Goal: Download file/media: Download file/media

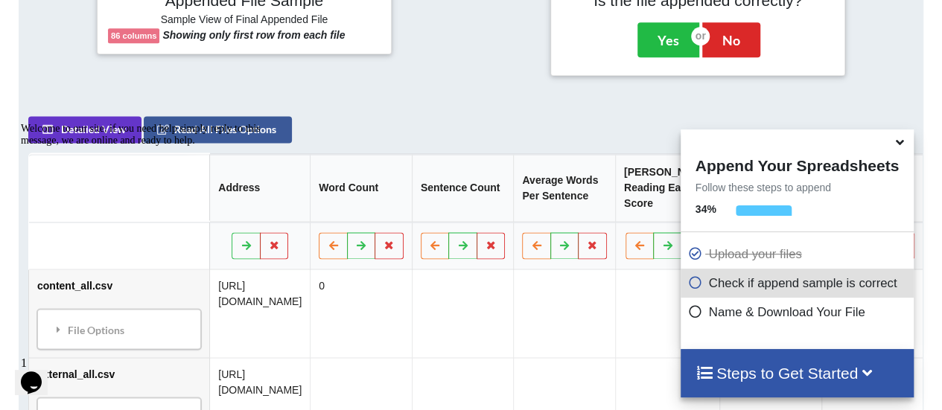
scroll to position [693, 0]
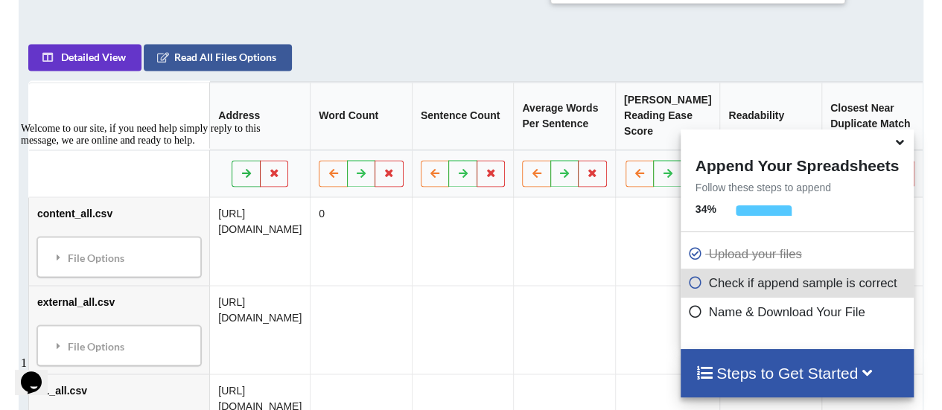
click at [253, 174] on icon at bounding box center [247, 172] width 13 height 9
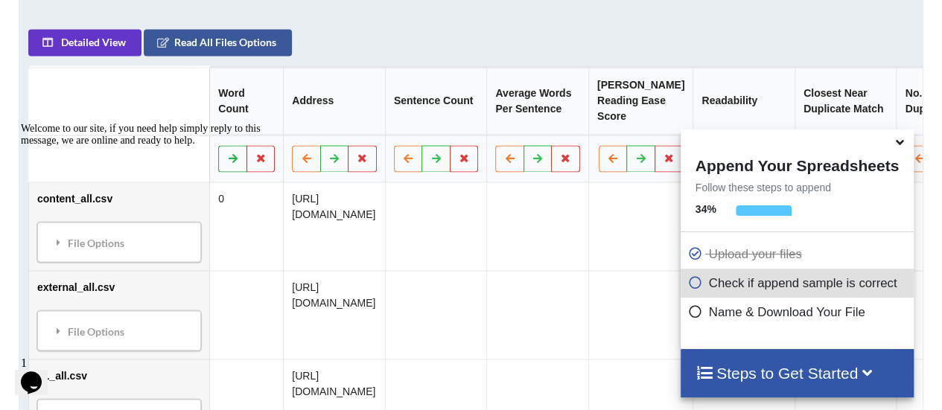
scroll to position [702, 0]
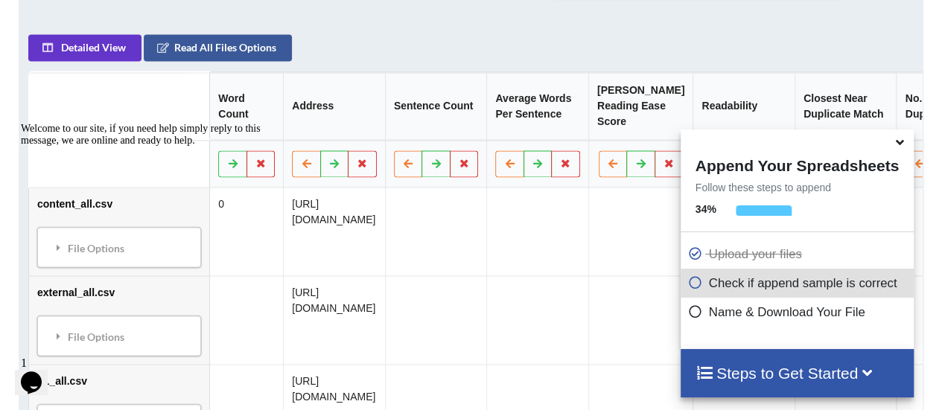
click at [903, 147] on icon at bounding box center [900, 139] width 16 height 13
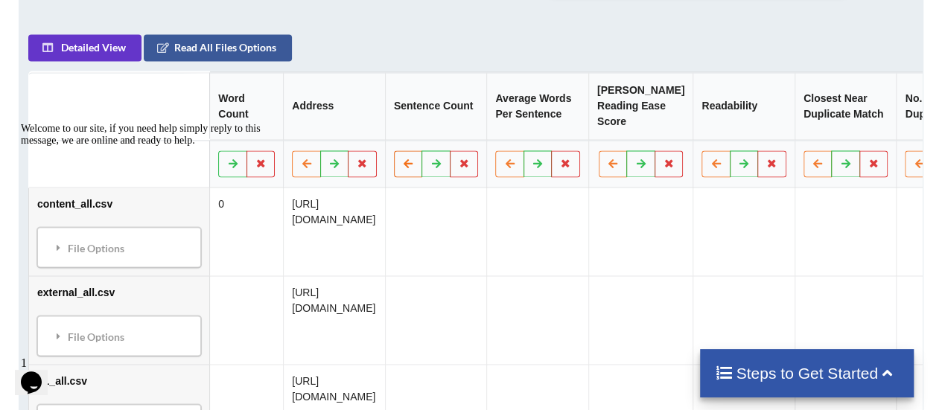
click at [423, 167] on button at bounding box center [408, 163] width 29 height 27
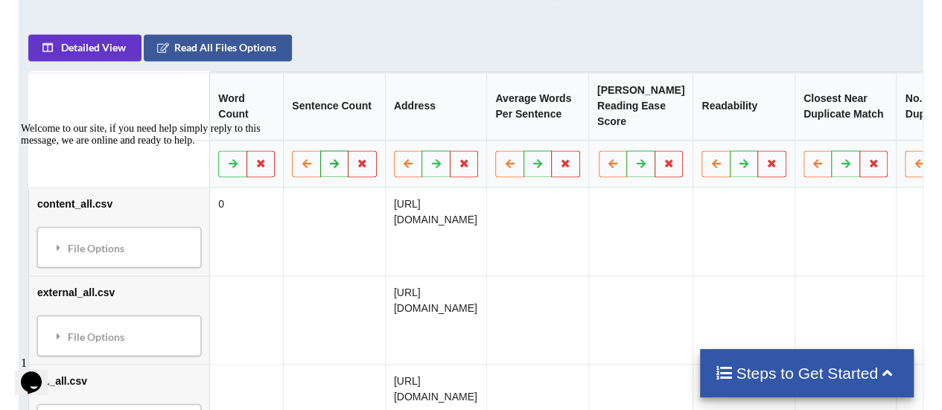
click at [328, 165] on icon at bounding box center [334, 163] width 13 height 9
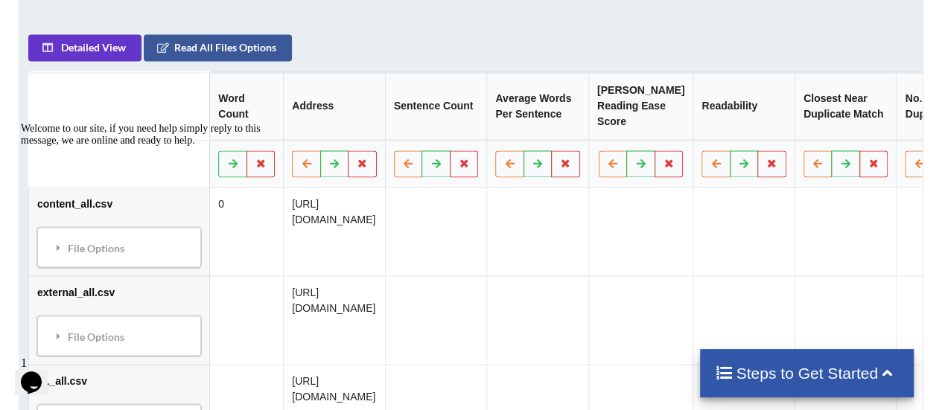
click at [223, 147] on div "Welcome to our site, if you need help simply reply to this message, we are onli…" at bounding box center [155, 135] width 268 height 24
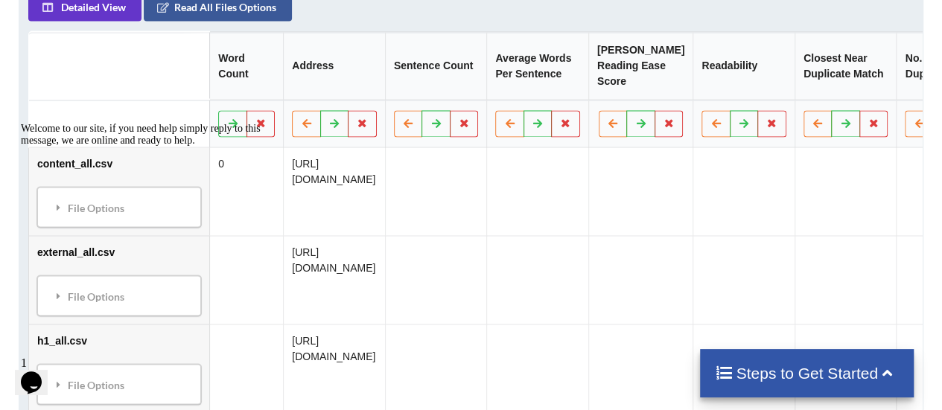
scroll to position [777, 0]
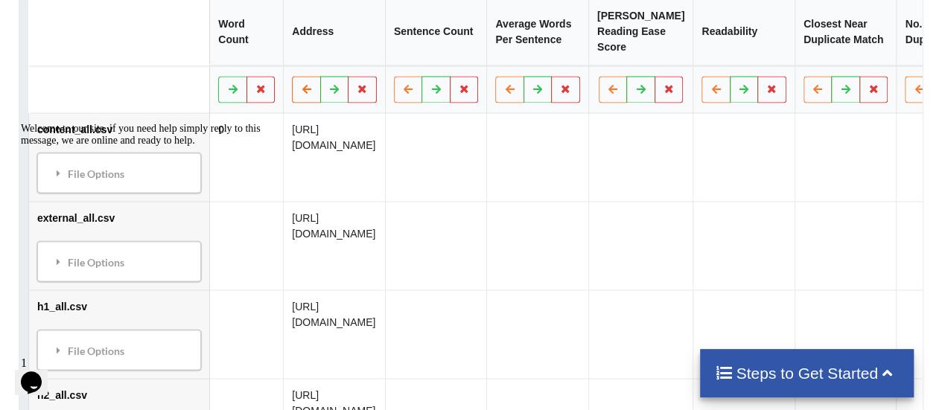
click at [314, 92] on icon at bounding box center [307, 88] width 13 height 9
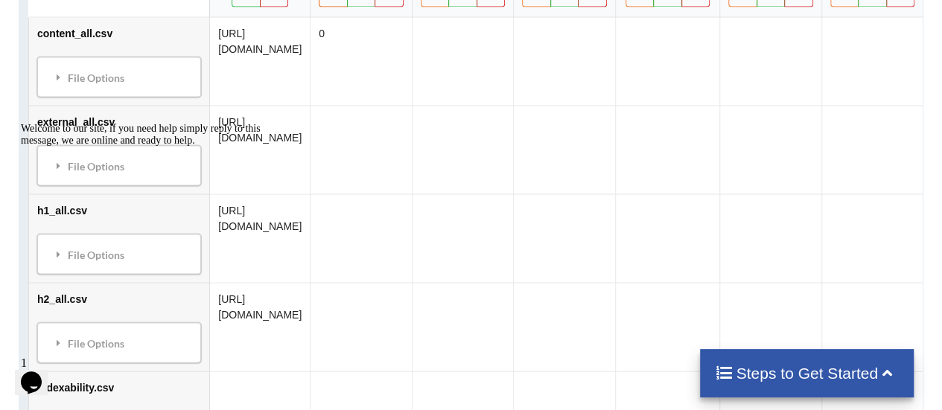
scroll to position [851, 0]
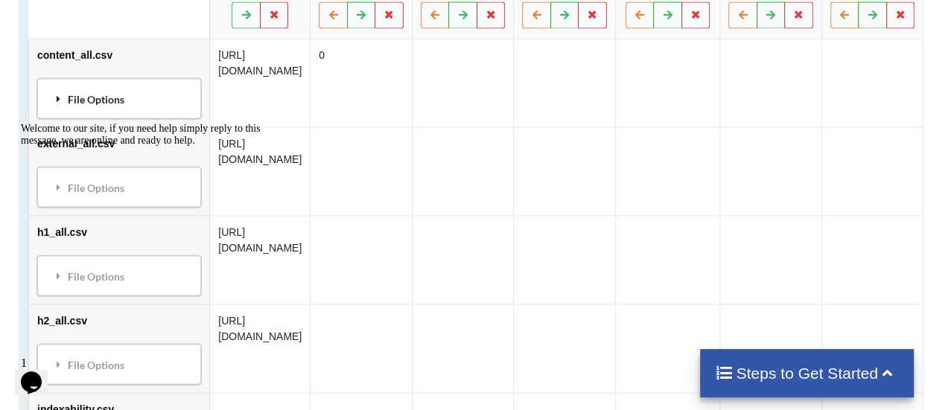
click at [101, 102] on div "File Options" at bounding box center [119, 98] width 155 height 31
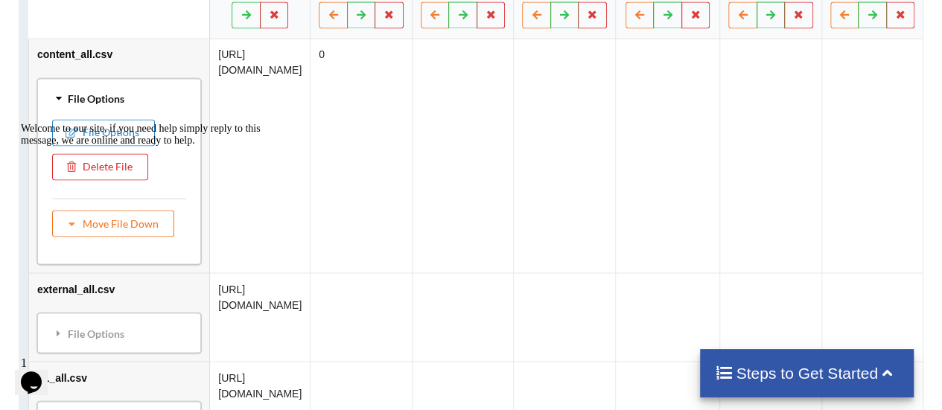
click at [162, 61] on td "content_all.csv File Options File Options Delete File Move File Down" at bounding box center [119, 156] width 180 height 234
click at [66, 103] on div "File Options" at bounding box center [119, 98] width 155 height 31
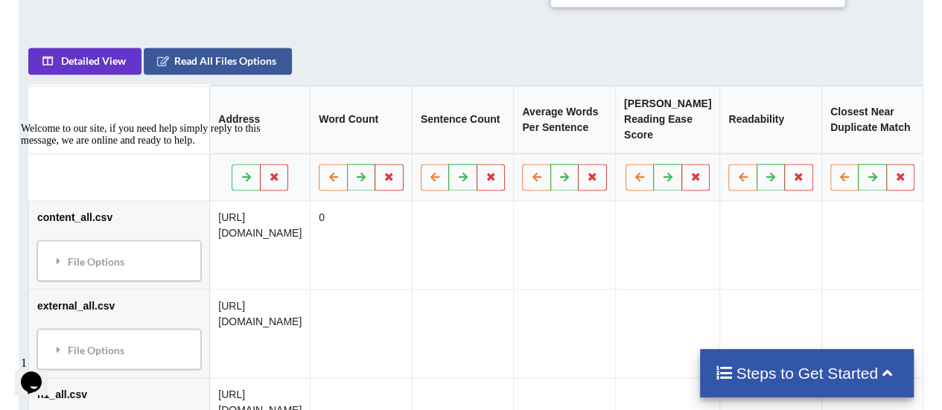
scroll to position [553, 0]
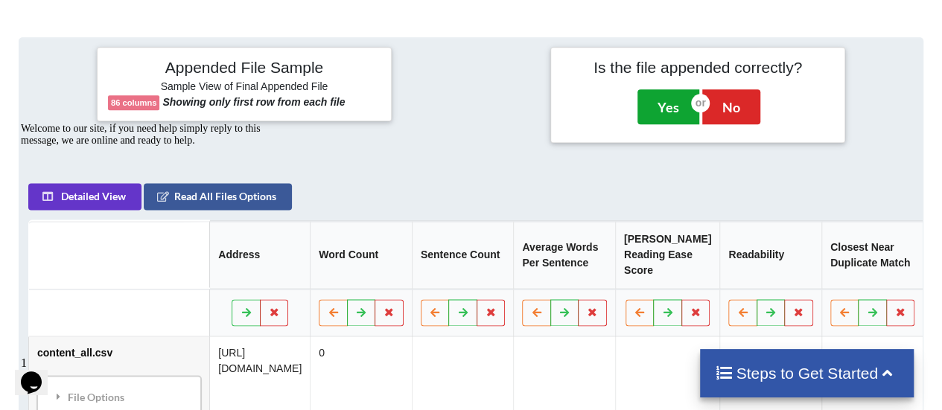
click at [655, 103] on button "Yes" at bounding box center [668, 106] width 62 height 34
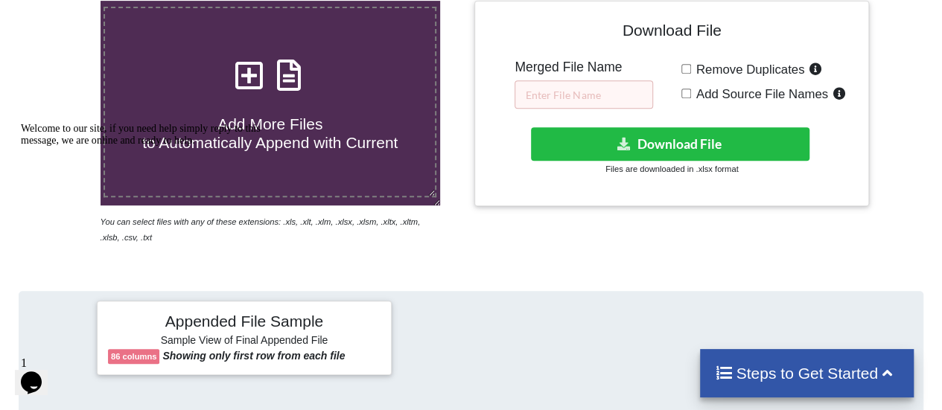
scroll to position [225, 0]
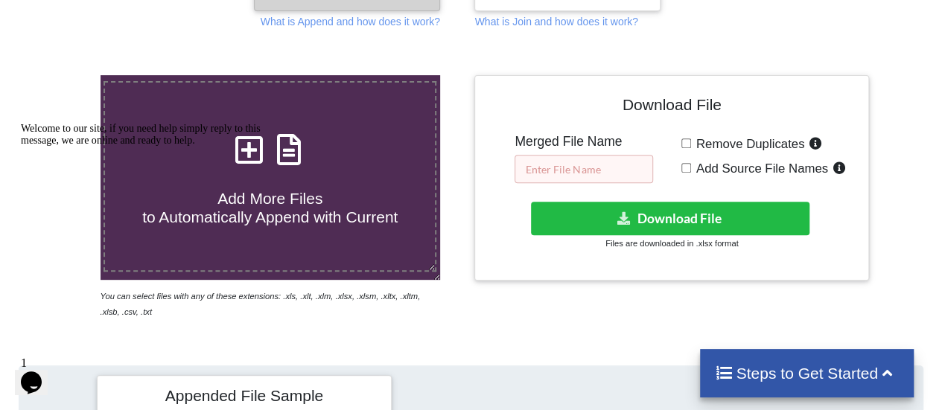
click at [585, 166] on input "text" at bounding box center [584, 169] width 139 height 28
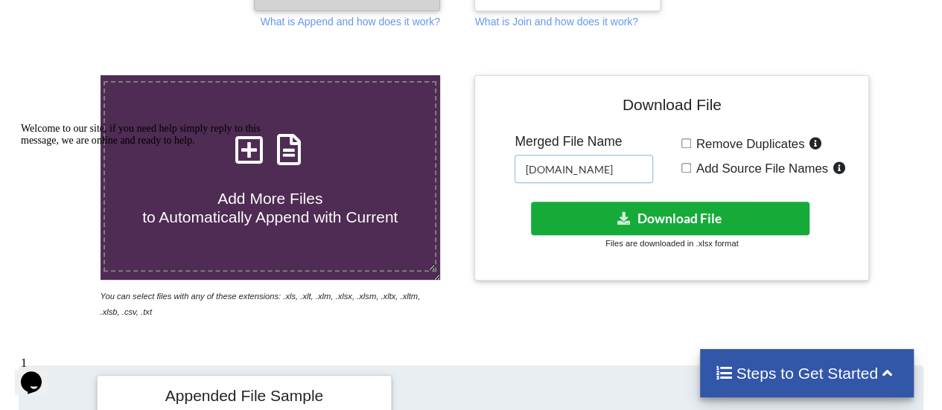
type input "[DOMAIN_NAME]"
click at [649, 219] on button "Download File" at bounding box center [670, 219] width 279 height 34
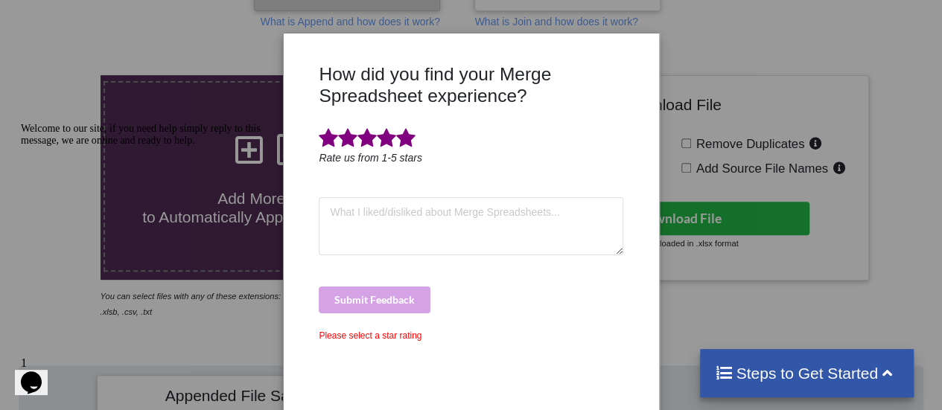
click at [406, 137] on span at bounding box center [405, 138] width 19 height 21
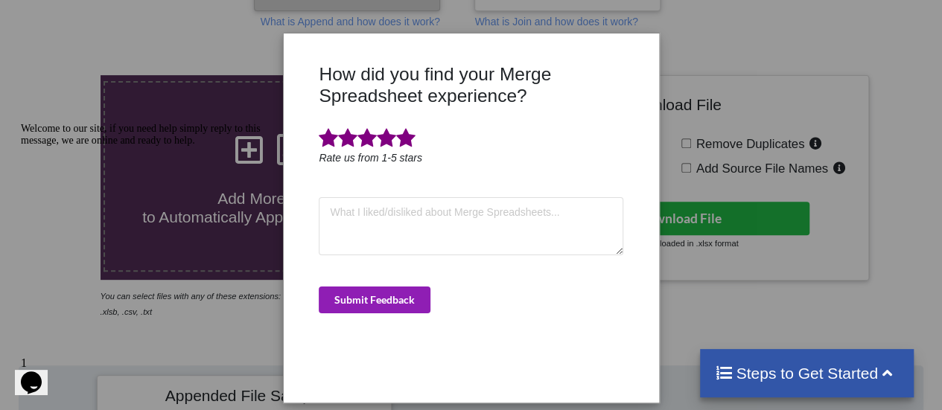
click at [391, 303] on button "Submit Feedback" at bounding box center [375, 300] width 112 height 27
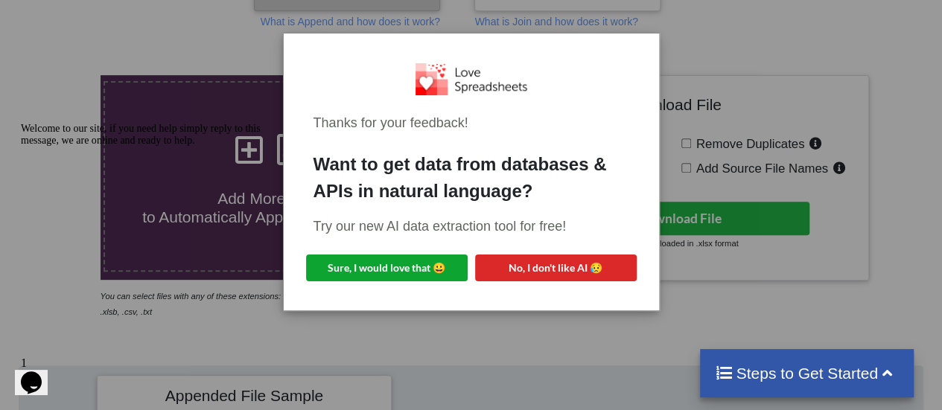
click at [420, 261] on button "Sure, I would love that 😀" at bounding box center [387, 268] width 162 height 27
